Goal: Transaction & Acquisition: Purchase product/service

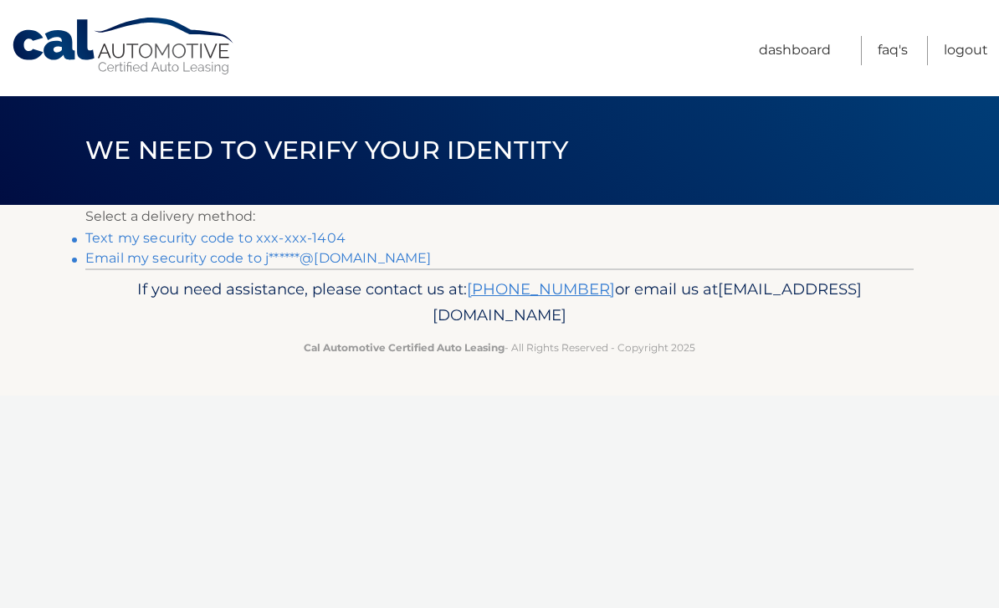
click at [284, 236] on link "Text my security code to xxx-xxx-1404" at bounding box center [215, 238] width 260 height 16
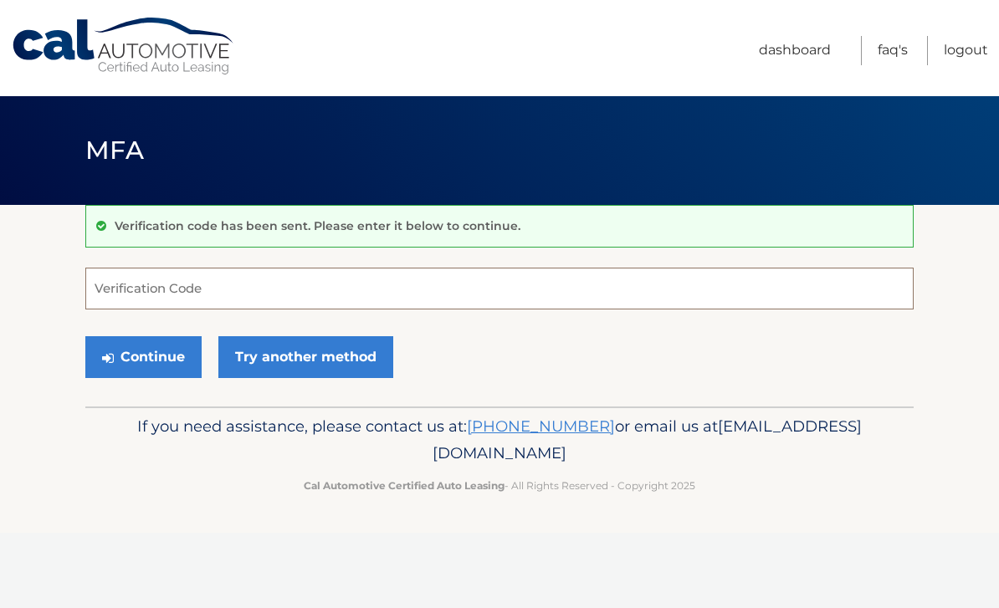
click at [164, 289] on input "Verification Code" at bounding box center [499, 289] width 828 height 42
type input "203488"
click at [143, 356] on button "Continue" at bounding box center [143, 357] width 116 height 42
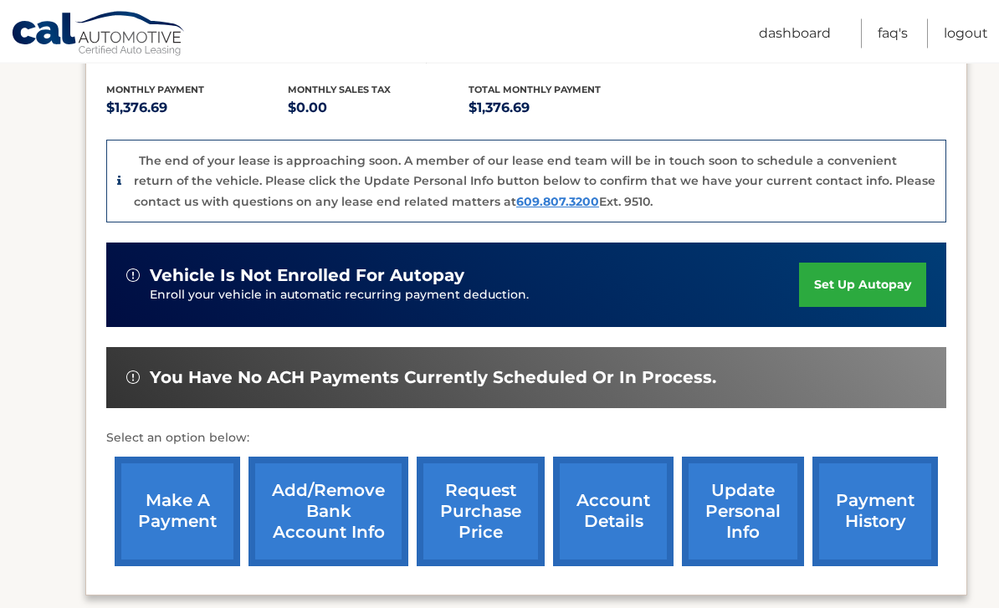
scroll to position [345, 0]
click at [195, 511] on link "make a payment" at bounding box center [177, 512] width 125 height 110
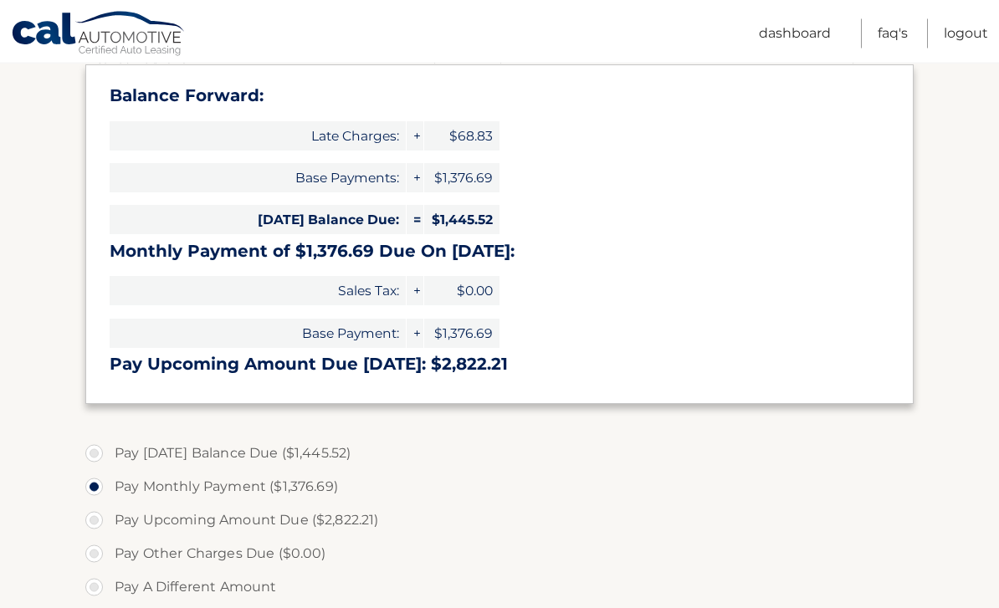
scroll to position [256, 0]
click at [99, 454] on label "Pay Today's Balance Due ($1,445.52)" at bounding box center [499, 453] width 828 height 33
click at [99, 454] on input "Pay Today's Balance Due ($1,445.52)" at bounding box center [100, 450] width 17 height 27
radio input "true"
type input "1445.52"
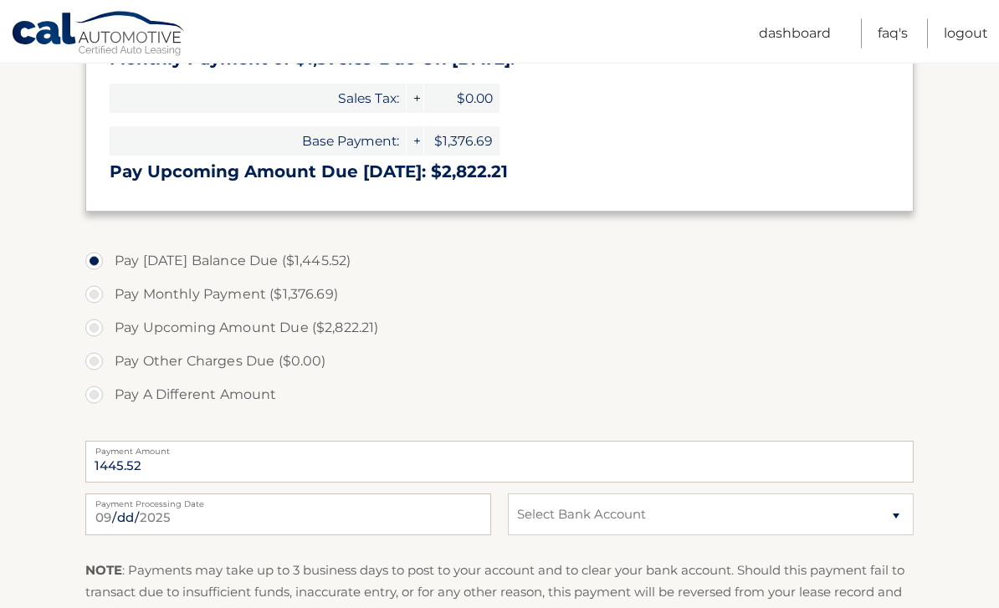
scroll to position [449, 0]
click at [798, 508] on select "Select Bank Account Checking WELLS FARGO BANK *****3111 Checking TD BANK, NA **…" at bounding box center [711, 514] width 406 height 42
select select "NmMzNmRkZDQtMTRjNS00ZDM2LTg2MWYtYTg4MmJkNDNmOGU2"
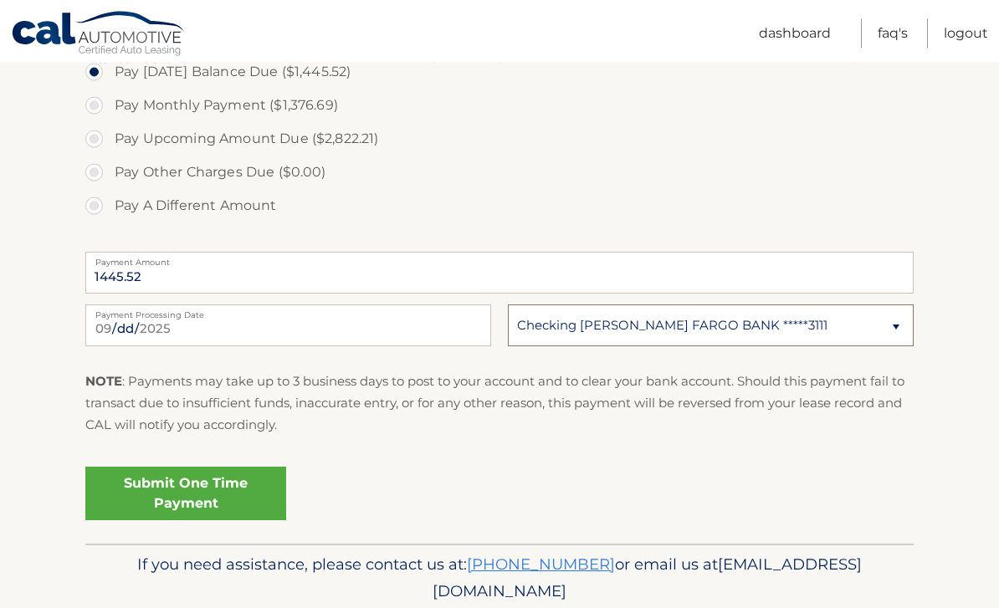
scroll to position [637, 0]
click at [188, 485] on link "Submit One Time Payment" at bounding box center [185, 494] width 201 height 54
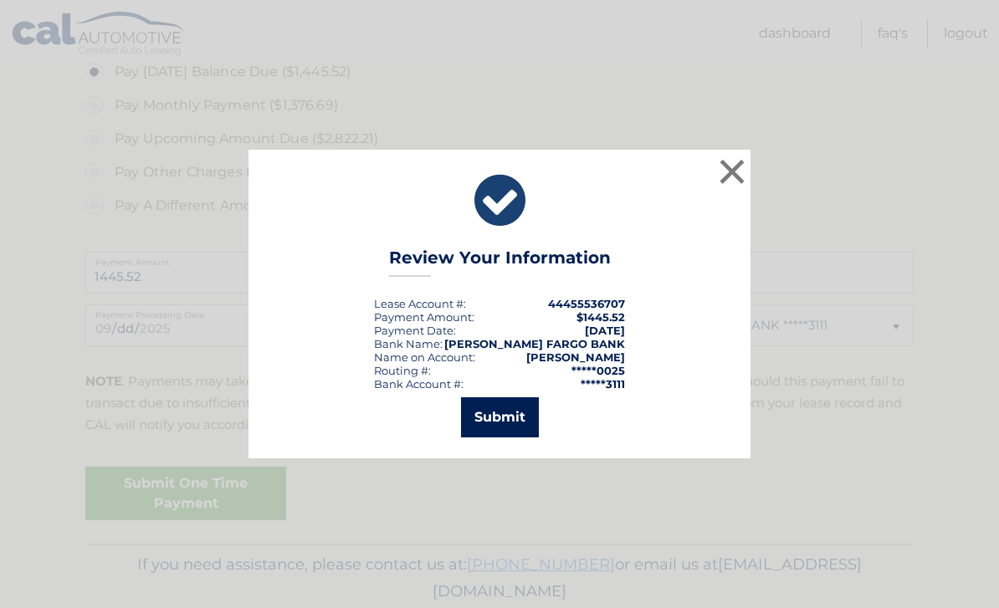
click at [504, 437] on button "Submit" at bounding box center [500, 417] width 78 height 40
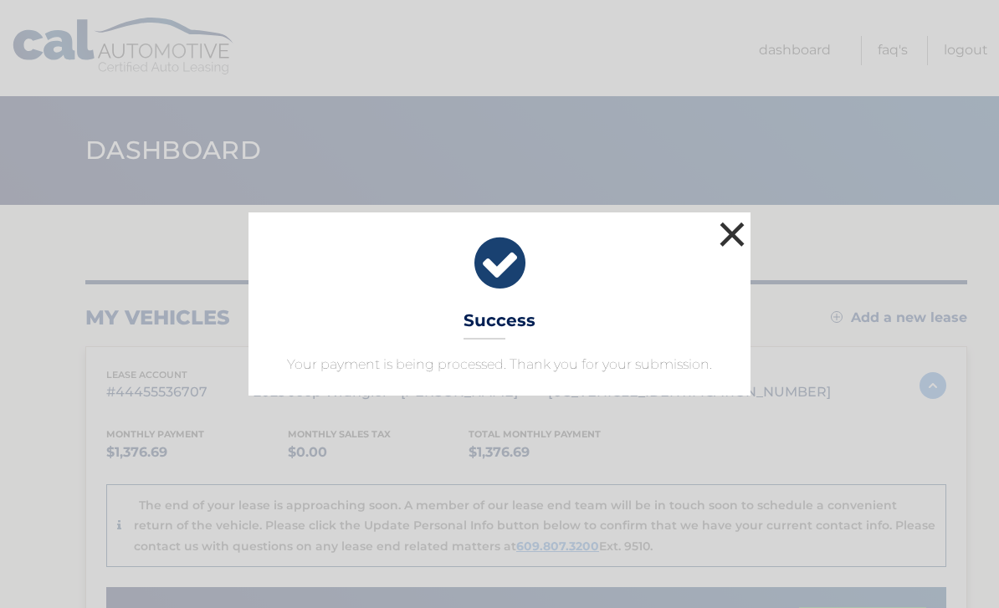
click at [733, 229] on button "×" at bounding box center [731, 233] width 33 height 33
